Goal: Task Accomplishment & Management: Manage account settings

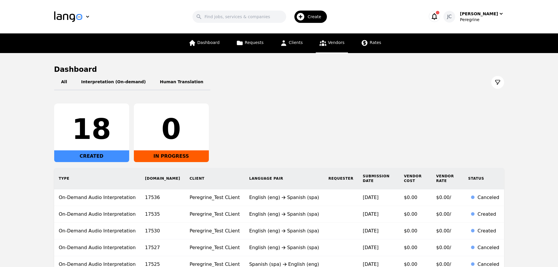
click at [338, 43] on span "Vendors" at bounding box center [336, 42] width 16 height 5
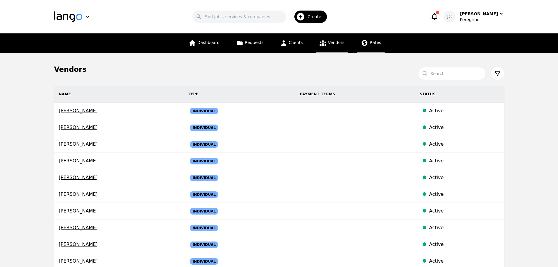
click at [372, 45] on span "Rates" at bounding box center [375, 42] width 11 height 5
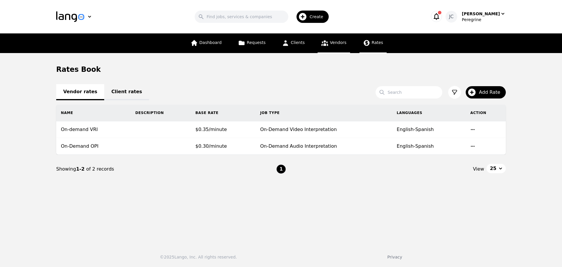
click at [326, 46] on icon at bounding box center [324, 42] width 7 height 7
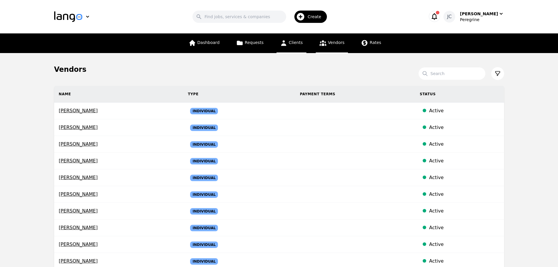
click at [294, 43] on span "Clients" at bounding box center [296, 42] width 14 height 5
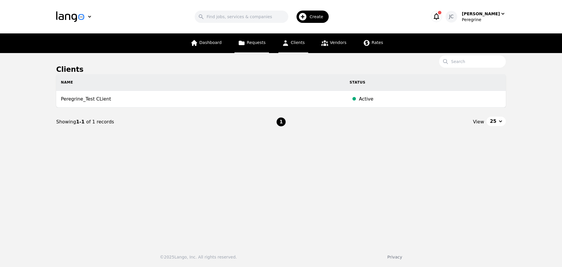
click at [250, 44] on span "Requests" at bounding box center [256, 42] width 19 height 5
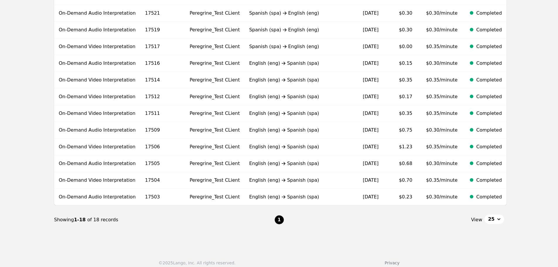
scroll to position [215, 0]
click at [497, 216] on button "25" at bounding box center [494, 218] width 19 height 9
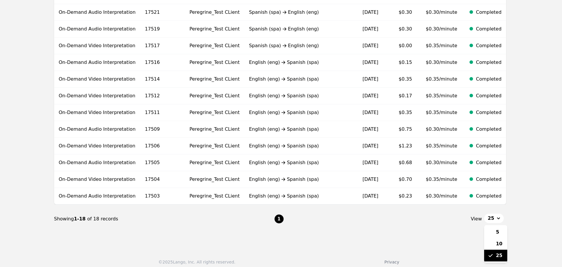
click at [499, 252] on span "25" at bounding box center [499, 255] width 6 height 7
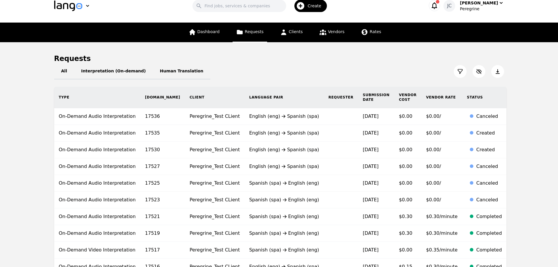
scroll to position [11, 0]
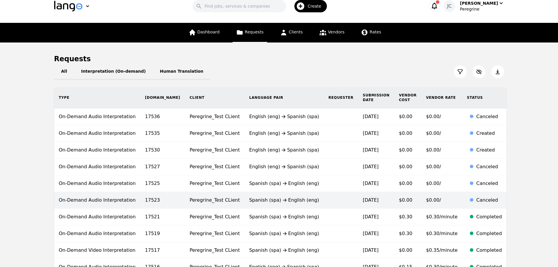
click at [274, 197] on div "Spanish (spa) English (eng)" at bounding box center [284, 200] width 70 height 7
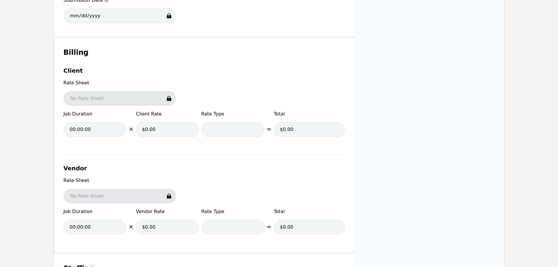
scroll to position [525, 0]
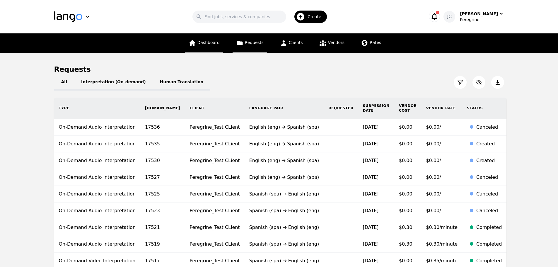
click at [209, 45] on span "Dashboard" at bounding box center [208, 42] width 22 height 5
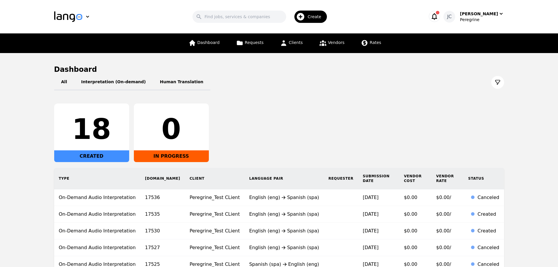
click at [83, 128] on div "18" at bounding box center [92, 129] width 66 height 28
click at [94, 79] on button "Interpretation (On-demand)" at bounding box center [113, 82] width 79 height 16
click at [364, 42] on icon at bounding box center [364, 43] width 1 height 2
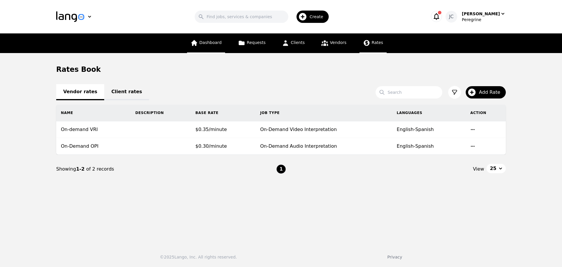
click at [214, 43] on span "Dashboard" at bounding box center [210, 42] width 22 height 5
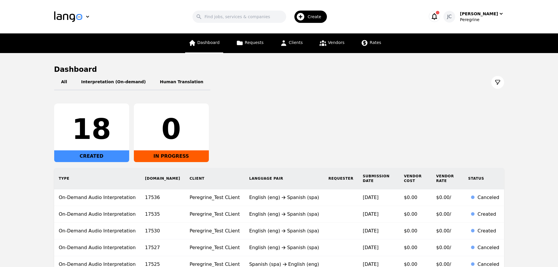
click at [223, 40] on link "Dashboard" at bounding box center [204, 43] width 38 height 20
click at [254, 44] on span "Requests" at bounding box center [254, 42] width 19 height 5
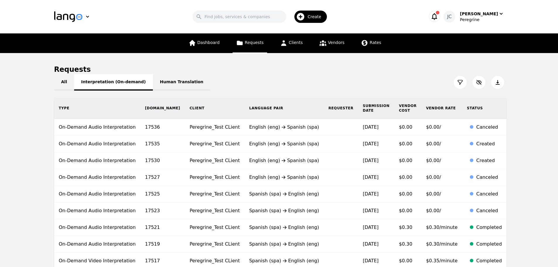
click at [111, 87] on button "Interpretation (On-demand)" at bounding box center [113, 82] width 79 height 16
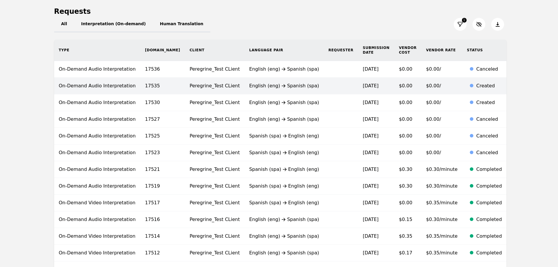
scroll to position [58, 0]
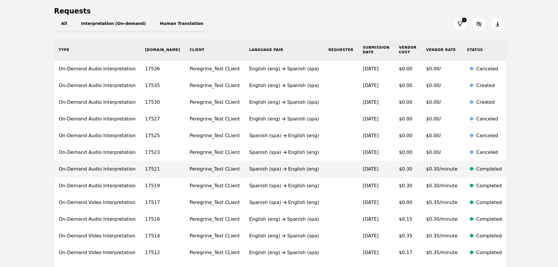
click at [361, 163] on td "2/18/2025" at bounding box center [376, 169] width 36 height 17
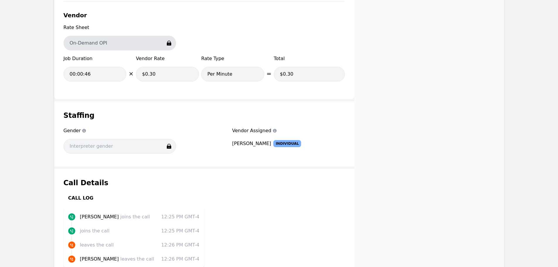
scroll to position [633, 0]
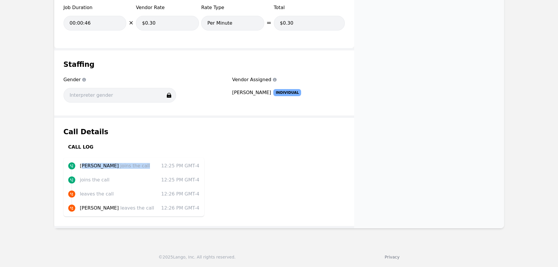
drag, startPoint x: 81, startPoint y: 165, endPoint x: 128, endPoint y: 162, distance: 46.9
click at [128, 162] on div "Camila P. joins the call 12:25 PM GMT-4 joins the call 12:25 PM GMT-4 leaves th…" at bounding box center [134, 187] width 141 height 59
click at [235, 166] on div "Call Details Call Log Camila P. joins the call 12:25 PM GMT-4 joins the call 12…" at bounding box center [204, 172] width 300 height 108
drag, startPoint x: 83, startPoint y: 195, endPoint x: 135, endPoint y: 192, distance: 51.9
click at [125, 192] on p "leaves the call" at bounding box center [118, 193] width 77 height 7
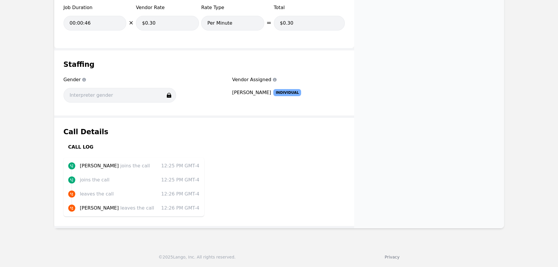
drag, startPoint x: 192, startPoint y: 196, endPoint x: 136, endPoint y: 194, distance: 56.3
click at [136, 194] on li "leaves the call 12:26 PM GMT-4" at bounding box center [133, 193] width 131 height 7
click at [186, 193] on time "12:26:18 PM GMT-4" at bounding box center [177, 193] width 46 height 7
drag, startPoint x: 197, startPoint y: 178, endPoint x: 199, endPoint y: 181, distance: 3.8
click at [199, 181] on time "12:25:32 PM GMT-4" at bounding box center [177, 179] width 46 height 7
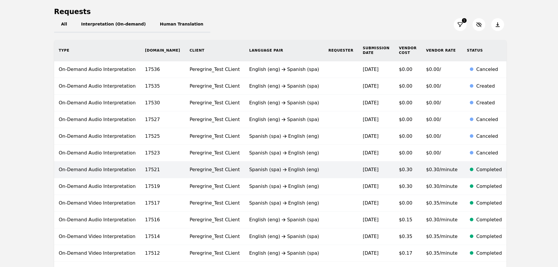
scroll to position [58, 0]
click at [298, 165] on td "Spanish (spa) English (eng)" at bounding box center [284, 169] width 79 height 17
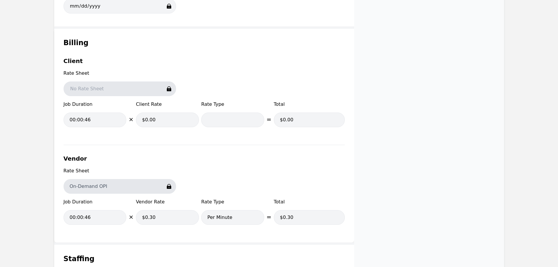
scroll to position [439, 0]
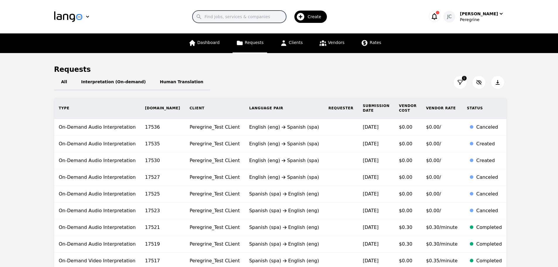
click at [239, 20] on input "Search" at bounding box center [239, 17] width 94 height 12
type input "good doctor"
click at [286, 17] on input "good doctor" at bounding box center [239, 17] width 94 height 12
click at [499, 14] on icon "button" at bounding box center [501, 14] width 6 height 6
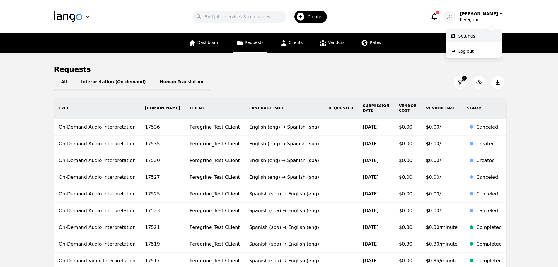
click at [479, 40] on link "Settings" at bounding box center [474, 36] width 56 height 13
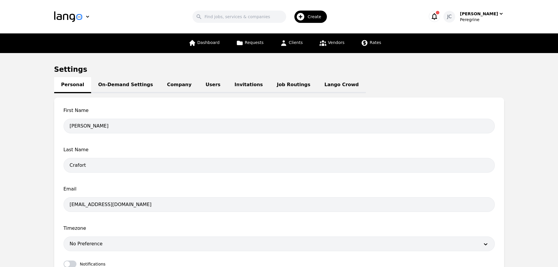
click at [109, 86] on link "On-Demand Settings" at bounding box center [125, 85] width 69 height 16
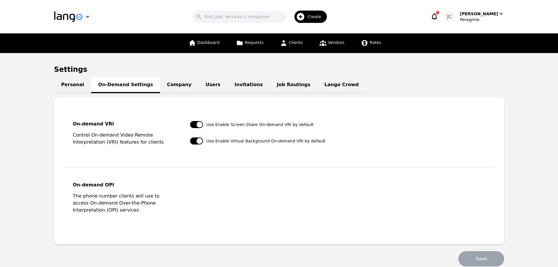
click at [270, 80] on link "Job Routings" at bounding box center [293, 85] width 47 height 16
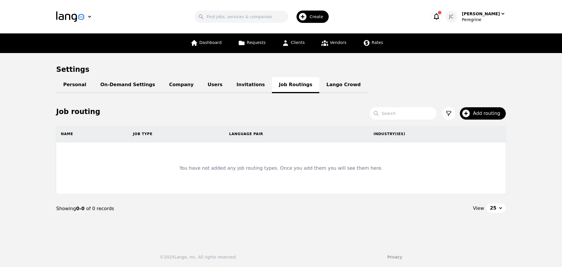
click at [320, 89] on link "Lango Crowd" at bounding box center [344, 85] width 48 height 16
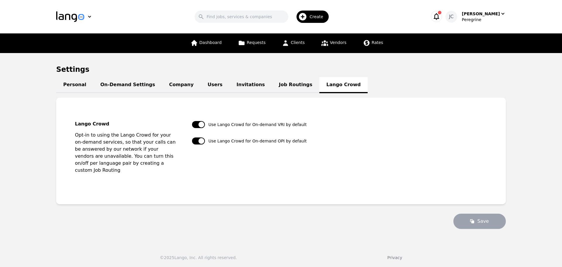
click at [162, 86] on link "Company" at bounding box center [181, 85] width 38 height 16
